Goal: Task Accomplishment & Management: Manage account settings

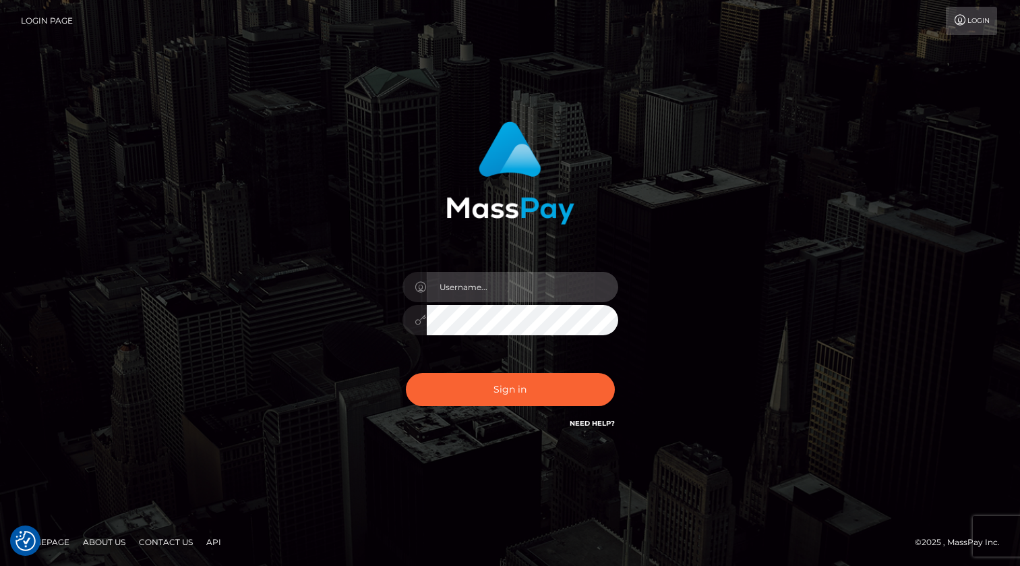
drag, startPoint x: 529, startPoint y: 280, endPoint x: 546, endPoint y: 302, distance: 27.9
click at [530, 279] on input "text" at bounding box center [522, 287] width 191 height 30
type input "kevin.xcite"
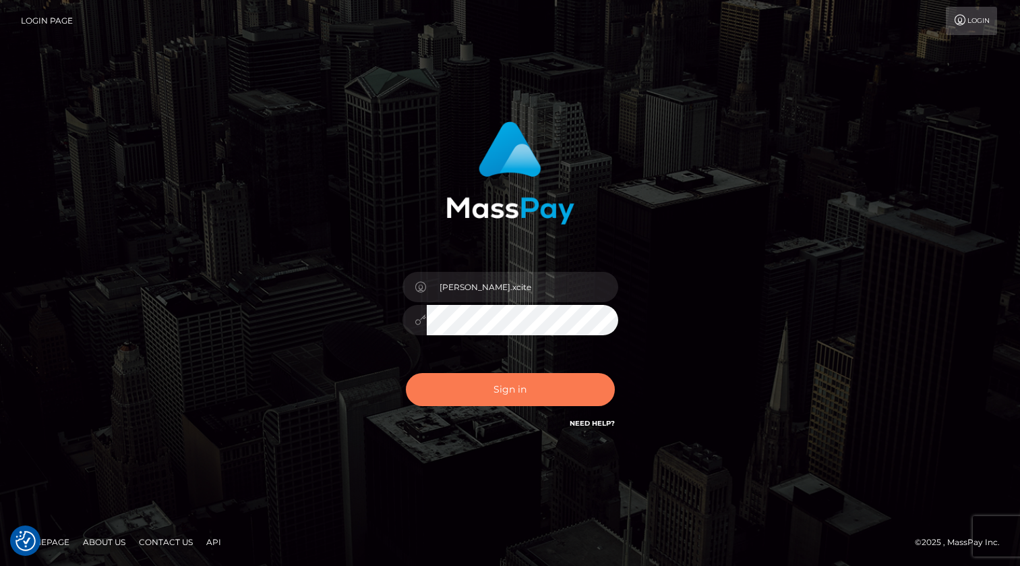
click at [566, 380] on button "Sign in" at bounding box center [510, 389] width 209 height 33
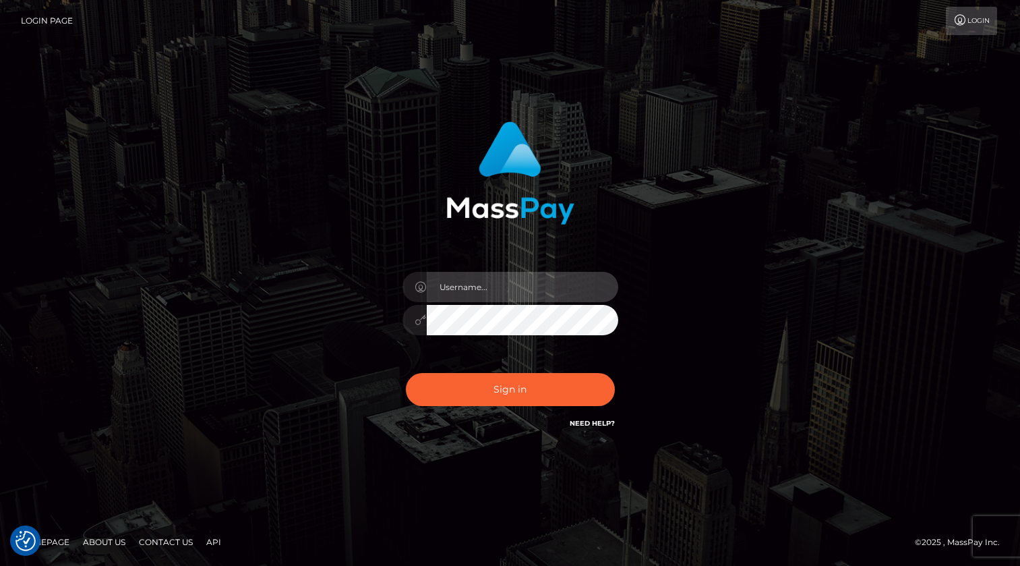
click at [538, 282] on input "text" at bounding box center [522, 287] width 191 height 30
type input "[PERSON_NAME].xcite"
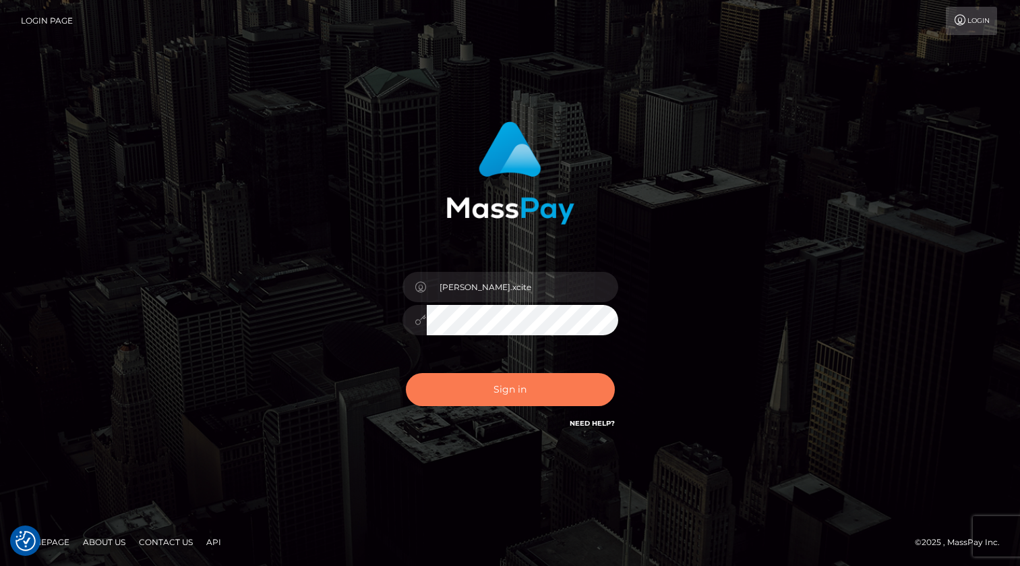
click at [562, 399] on button "Sign in" at bounding box center [510, 389] width 209 height 33
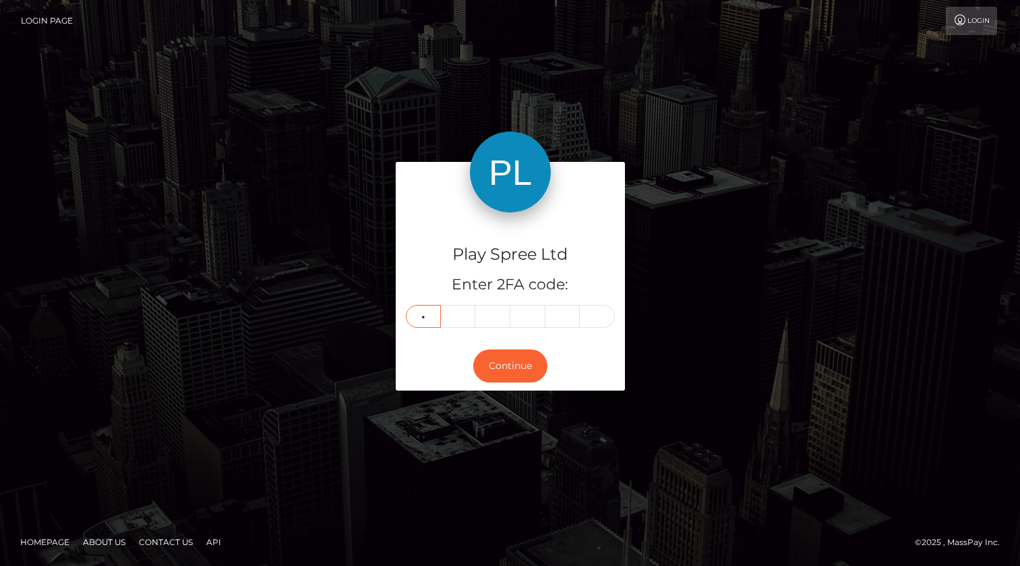
type input "2"
type input "9"
type input "1"
type input "4"
type input "6"
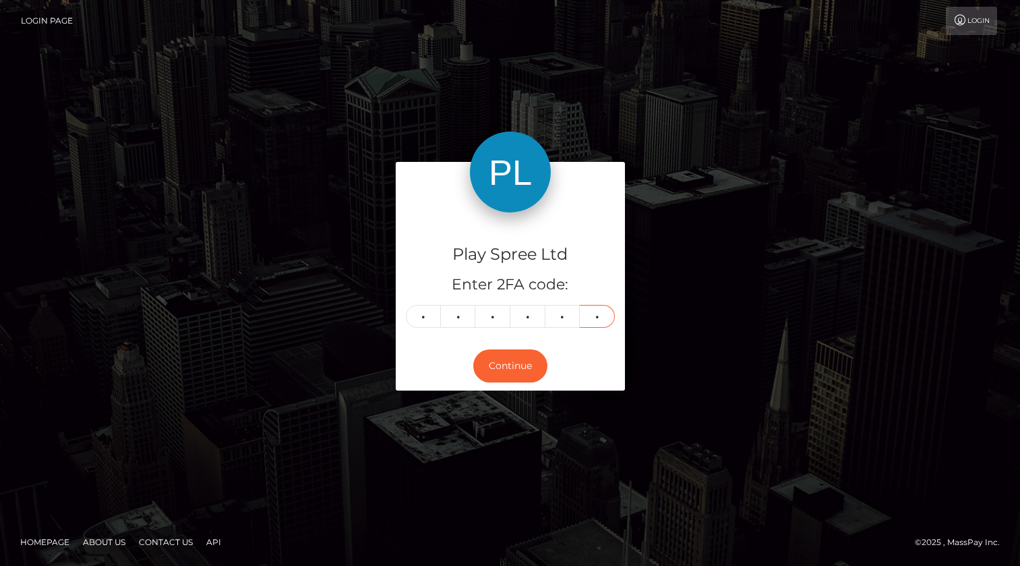
type input "8"
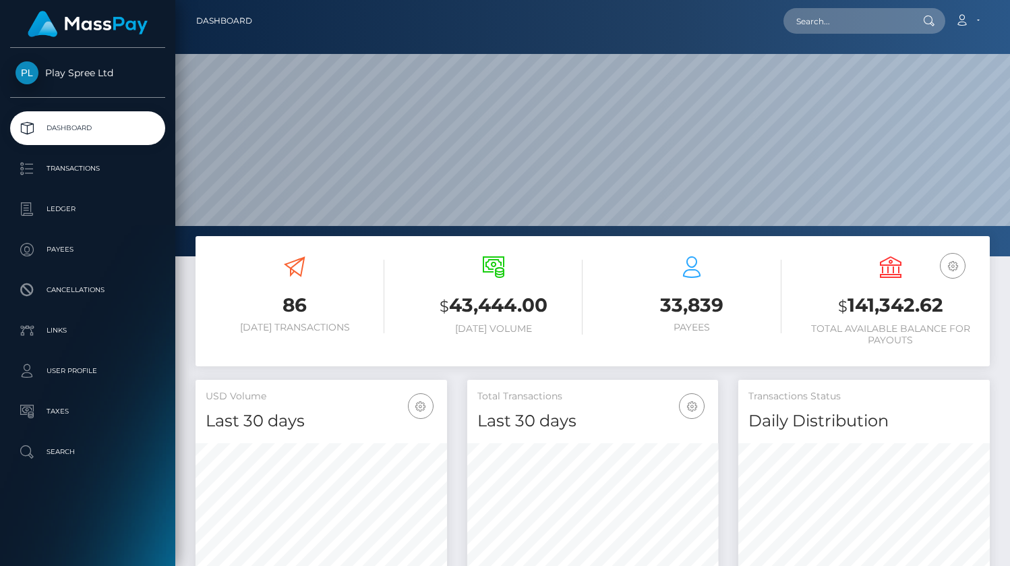
scroll to position [239, 251]
click at [897, 293] on h3 "$ 141,342.62" at bounding box center [891, 306] width 179 height 28
click at [897, 295] on h3 "$ 141,342.62" at bounding box center [891, 306] width 179 height 28
click at [898, 300] on h3 "$ 141,342.62" at bounding box center [891, 306] width 179 height 28
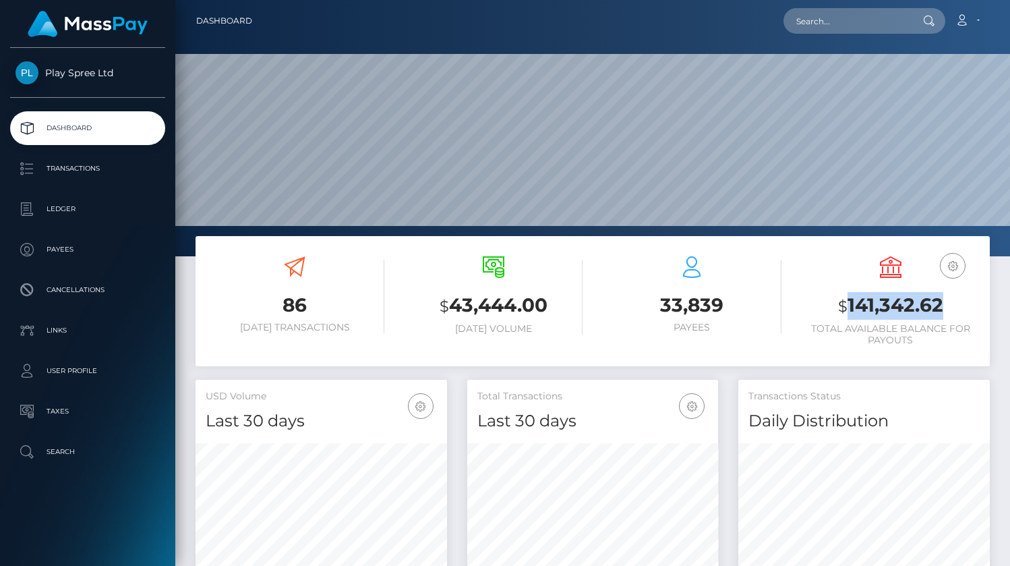
click at [898, 300] on h3 "$ 141,342.62" at bounding box center [891, 306] width 179 height 28
